Goal: Book appointment/travel/reservation

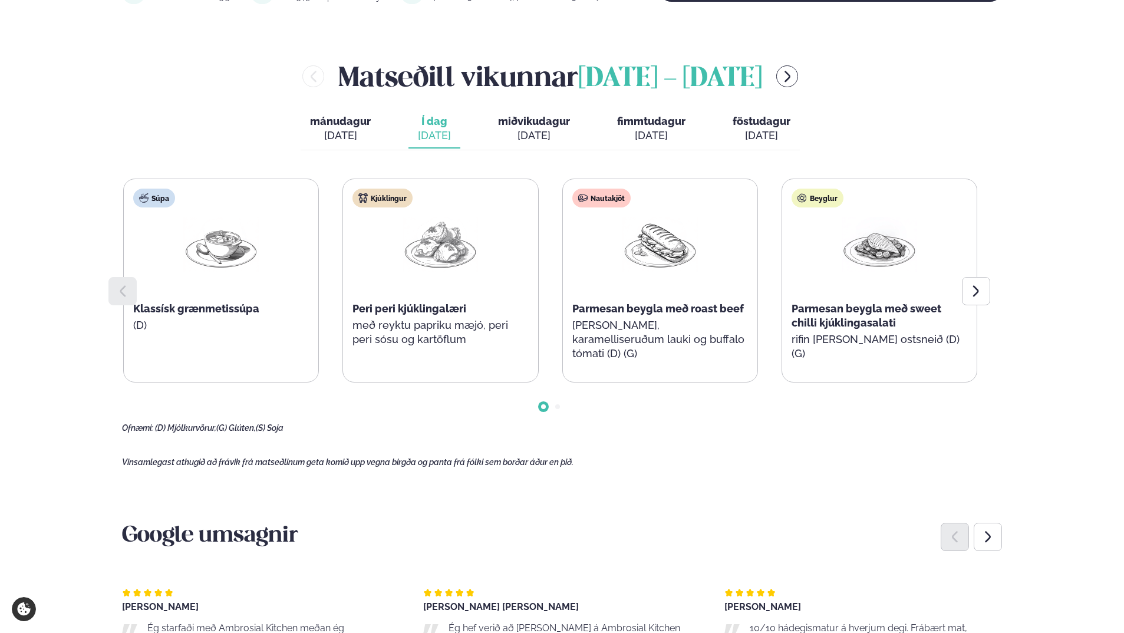
scroll to position [530, 0]
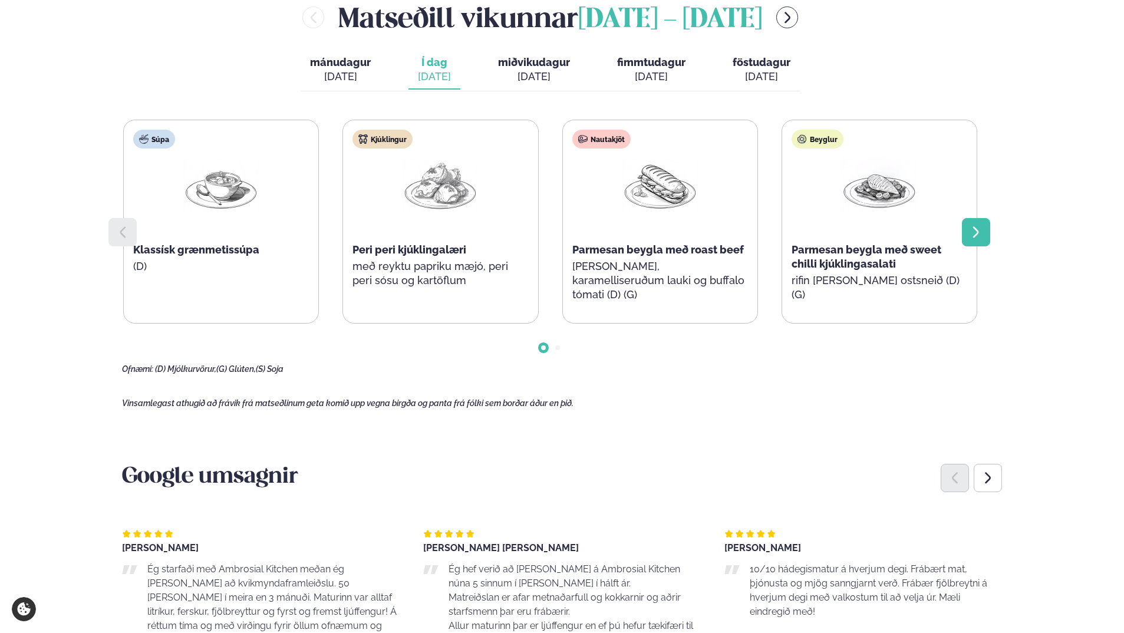
click at [978, 233] on icon at bounding box center [976, 232] width 6 height 11
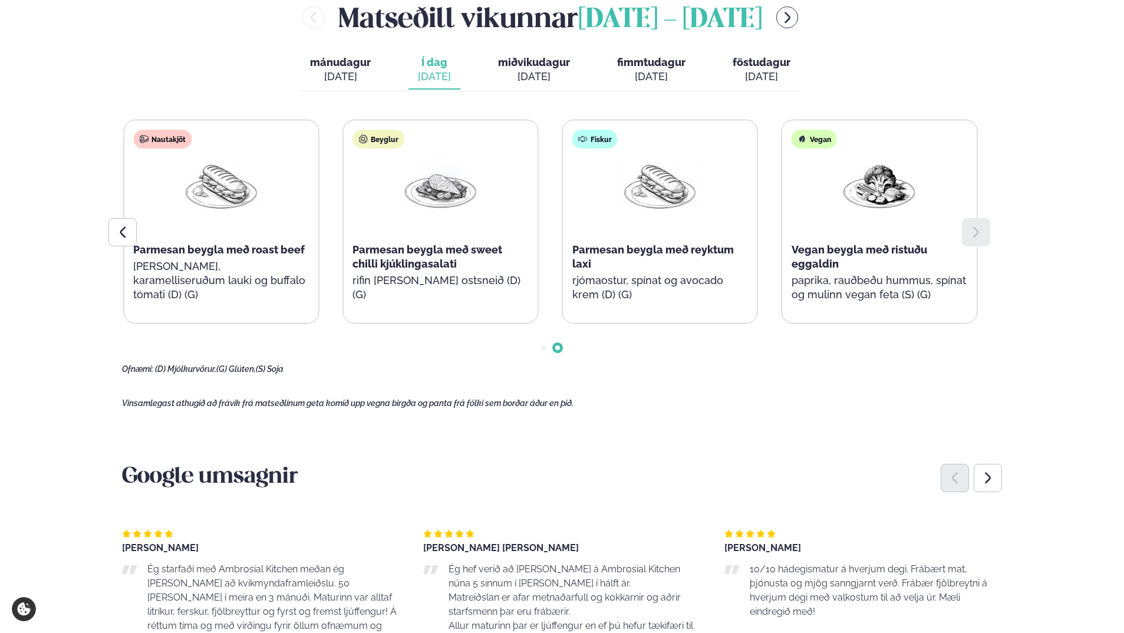
click at [978, 233] on icon at bounding box center [976, 232] width 6 height 11
click at [127, 231] on icon at bounding box center [122, 232] width 14 height 14
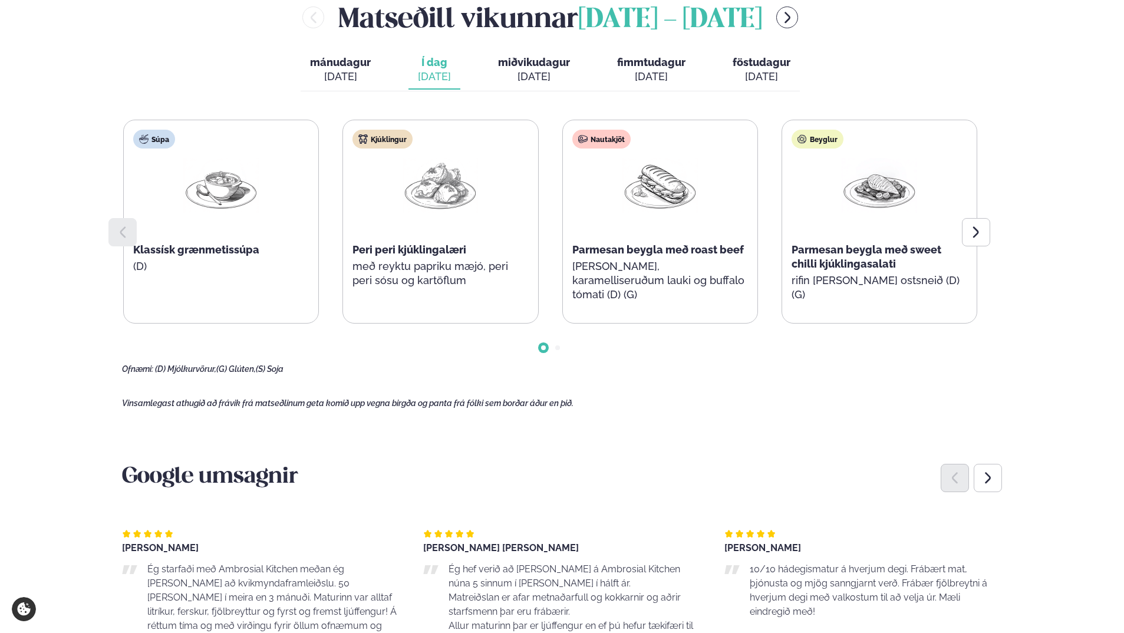
click at [127, 231] on icon at bounding box center [122, 232] width 14 height 14
click at [880, 195] on img at bounding box center [878, 185] width 75 height 55
click at [980, 233] on icon at bounding box center [976, 232] width 14 height 14
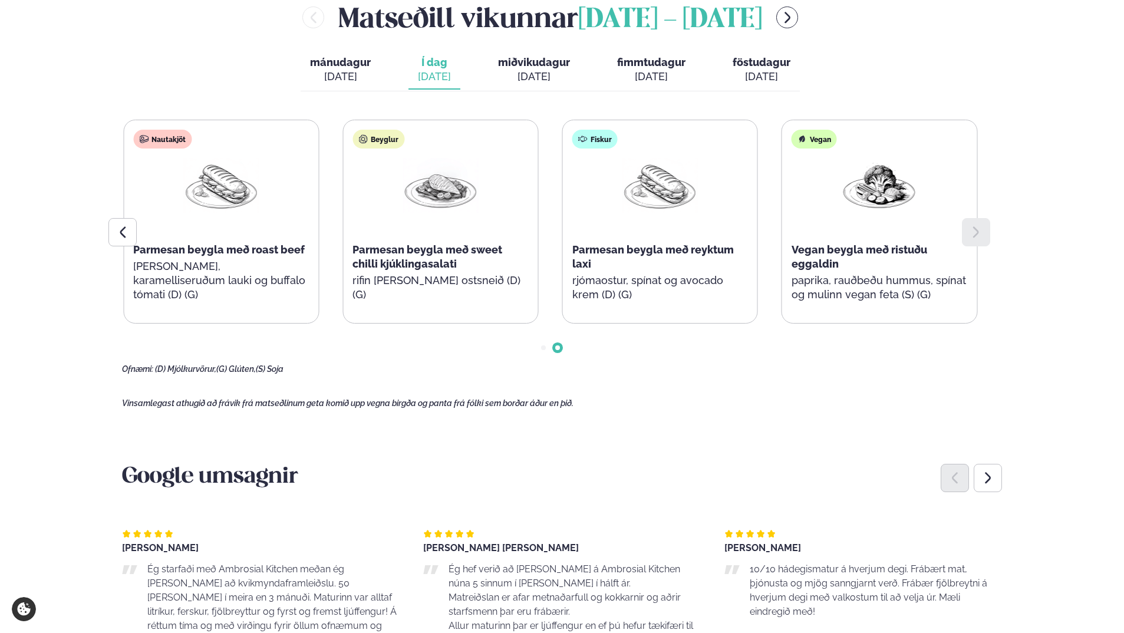
click at [972, 229] on icon at bounding box center [976, 232] width 14 height 14
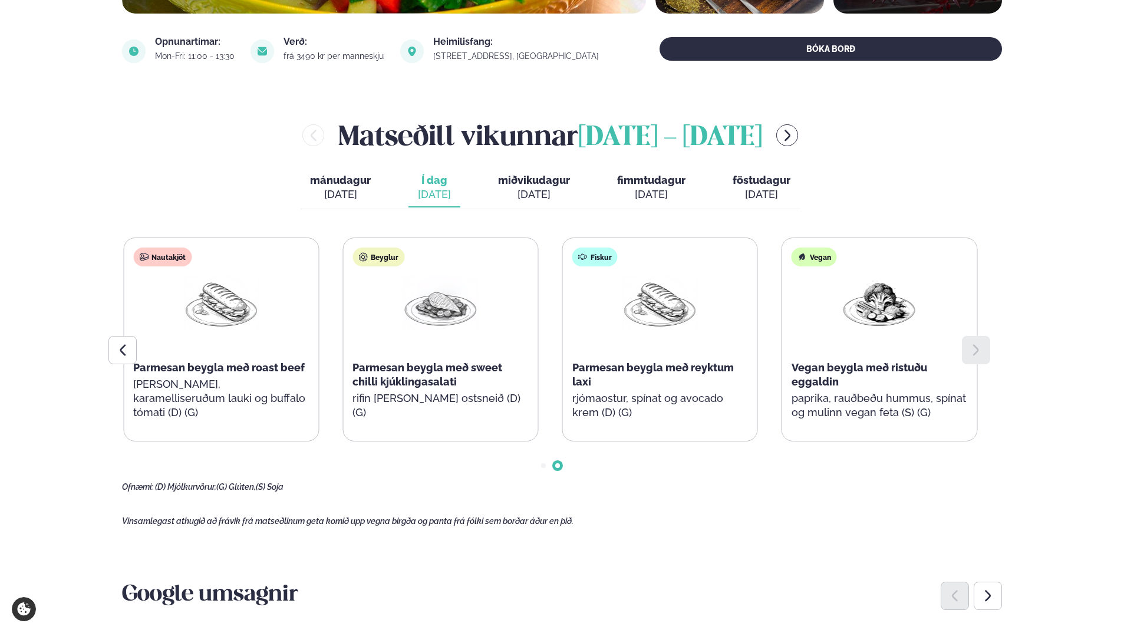
click at [540, 189] on div "[DATE]" at bounding box center [534, 194] width 72 height 14
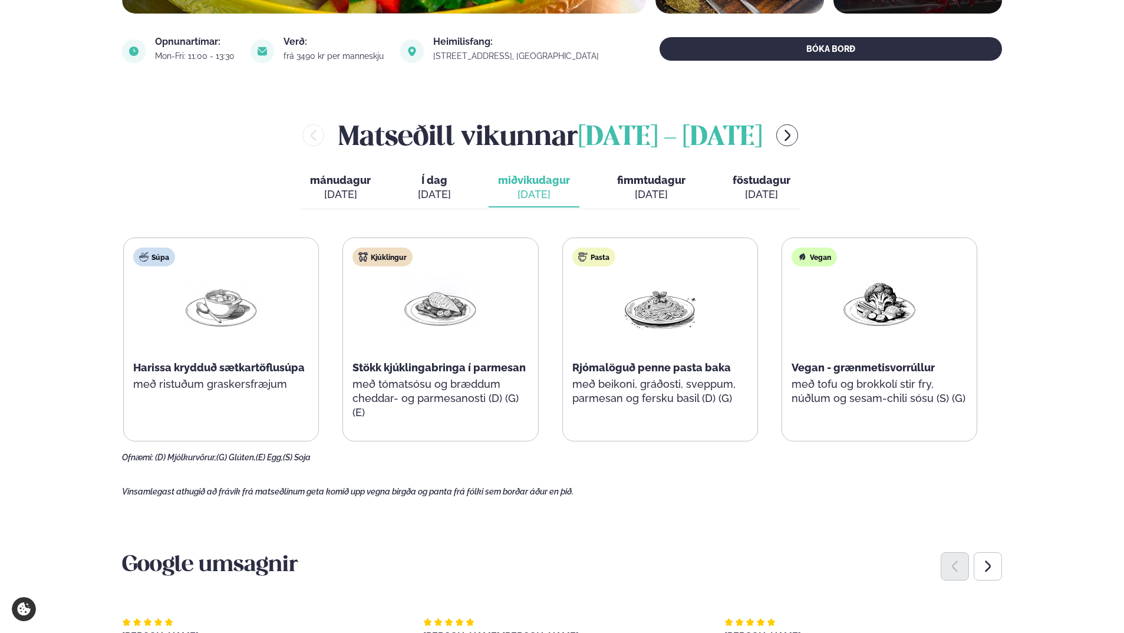
click at [440, 187] on span "Í dag" at bounding box center [434, 180] width 33 height 14
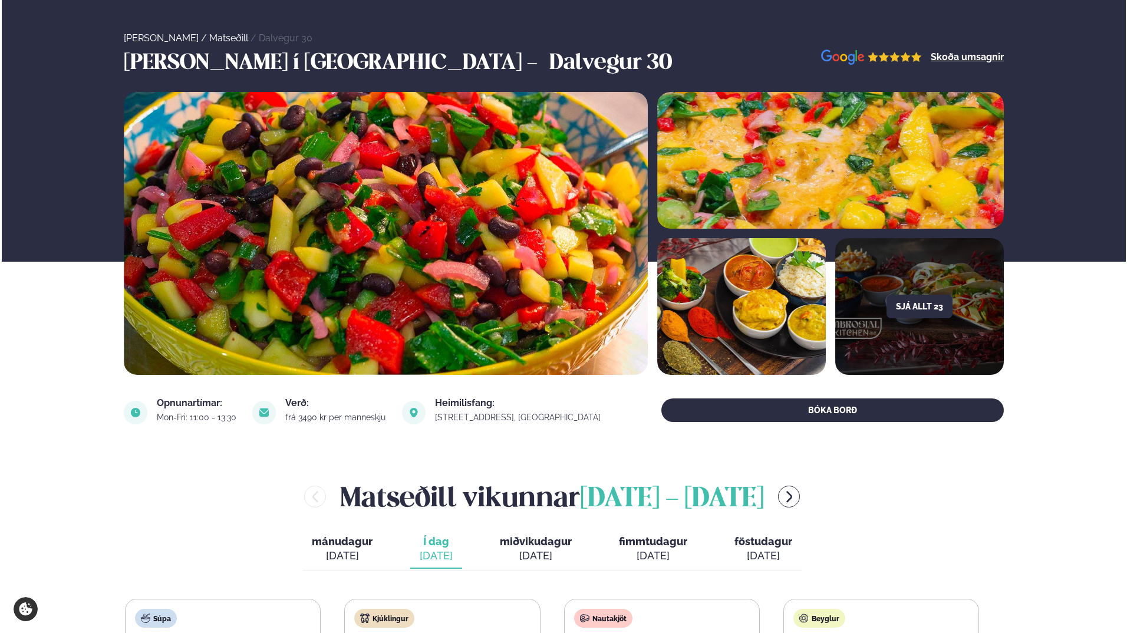
scroll to position [0, 0]
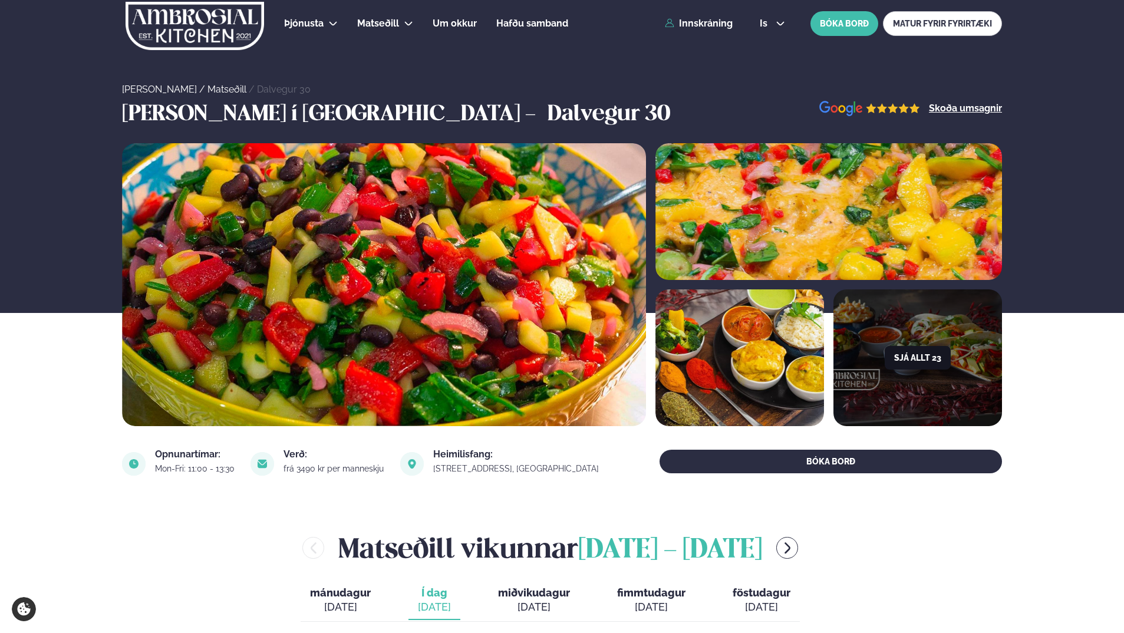
click at [944, 348] on button "Sjá allt 23" at bounding box center [917, 358] width 66 height 24
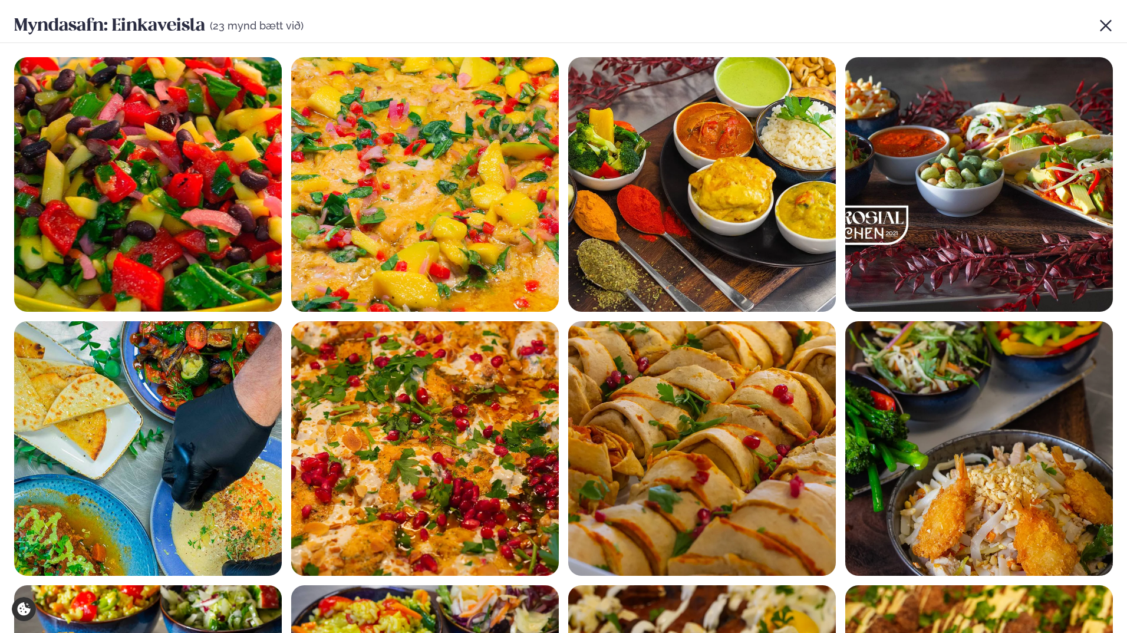
click at [1101, 27] on icon at bounding box center [1104, 25] width 11 height 11
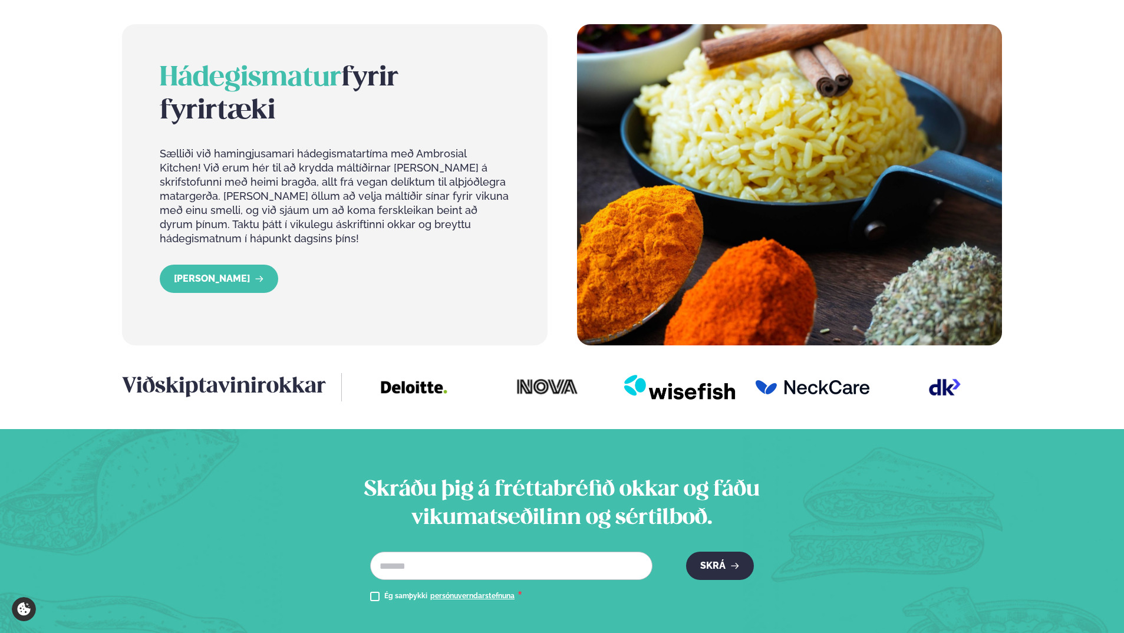
scroll to position [1296, 0]
